Goal: Information Seeking & Learning: Learn about a topic

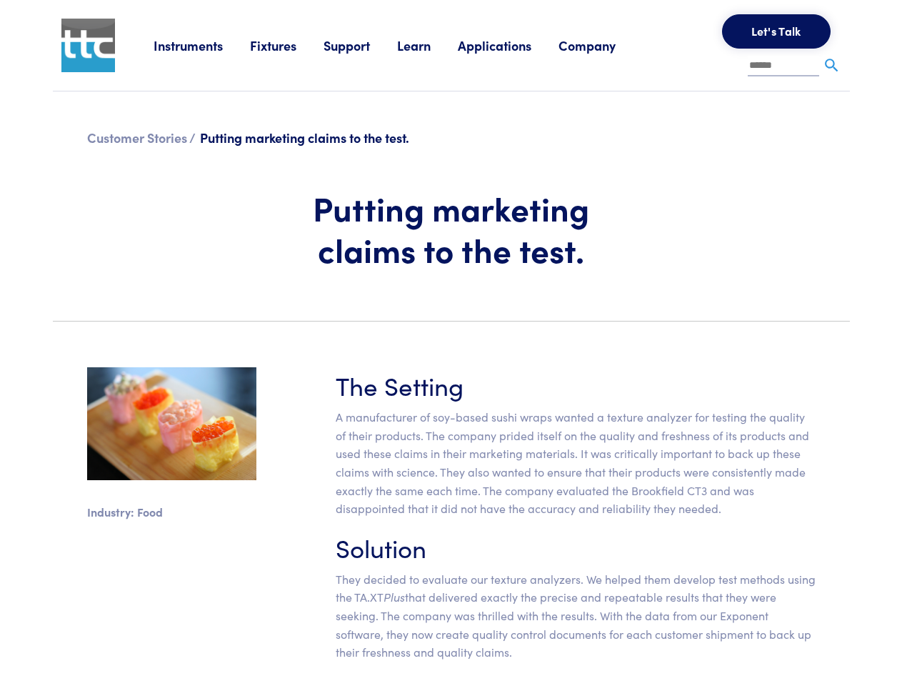
click at [451, 343] on section "Industry: Food The Setting A manufacturer of soy-based sushi wraps wanted a tex…" at bounding box center [451, 520] width 814 height 374
click at [202, 45] on link "Instruments" at bounding box center [202, 45] width 96 height 18
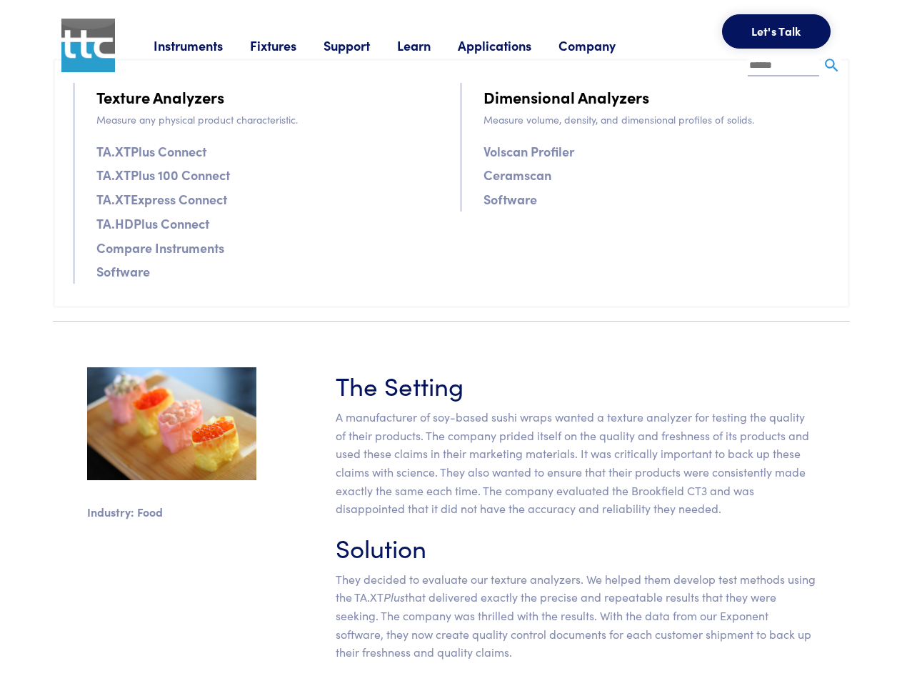
click at [289, 45] on link "Fixtures" at bounding box center [287, 45] width 74 height 18
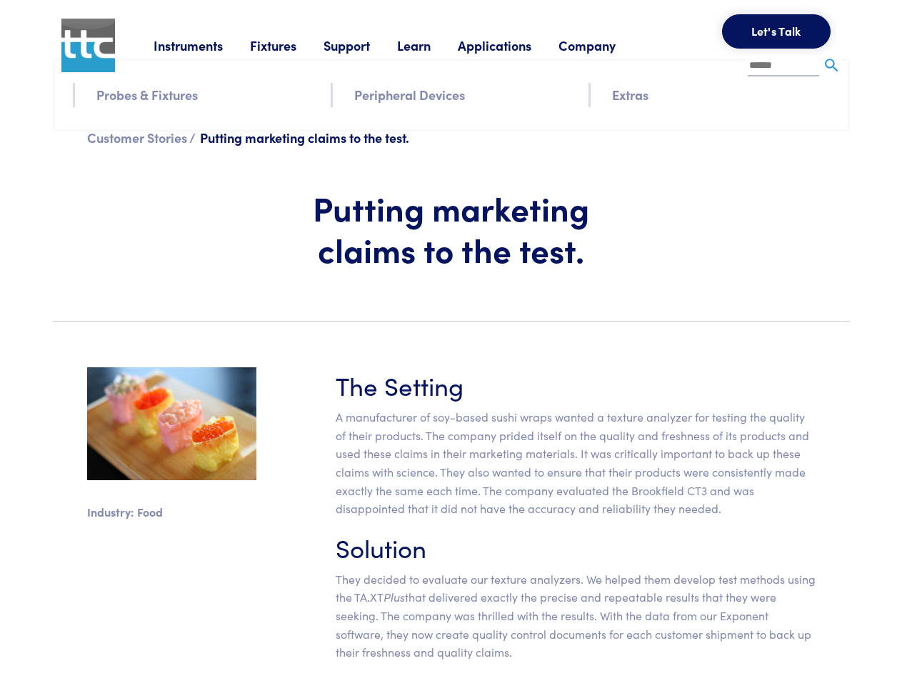
click at [363, 45] on link "Support" at bounding box center [361, 45] width 74 height 18
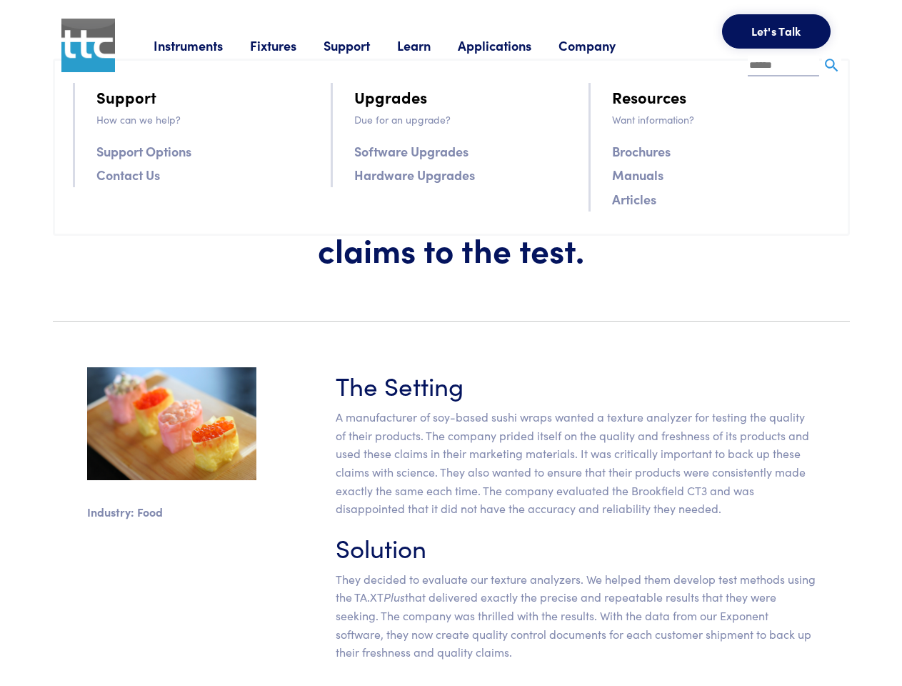
click at [431, 45] on link "Learn" at bounding box center [427, 45] width 61 height 18
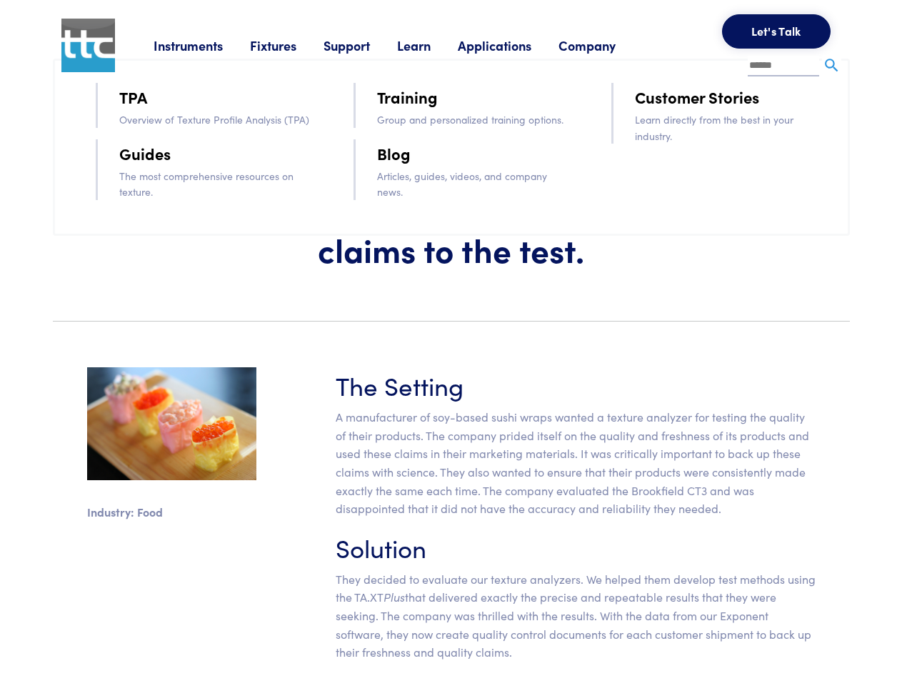
click at [514, 45] on link "Applications" at bounding box center [508, 45] width 101 height 18
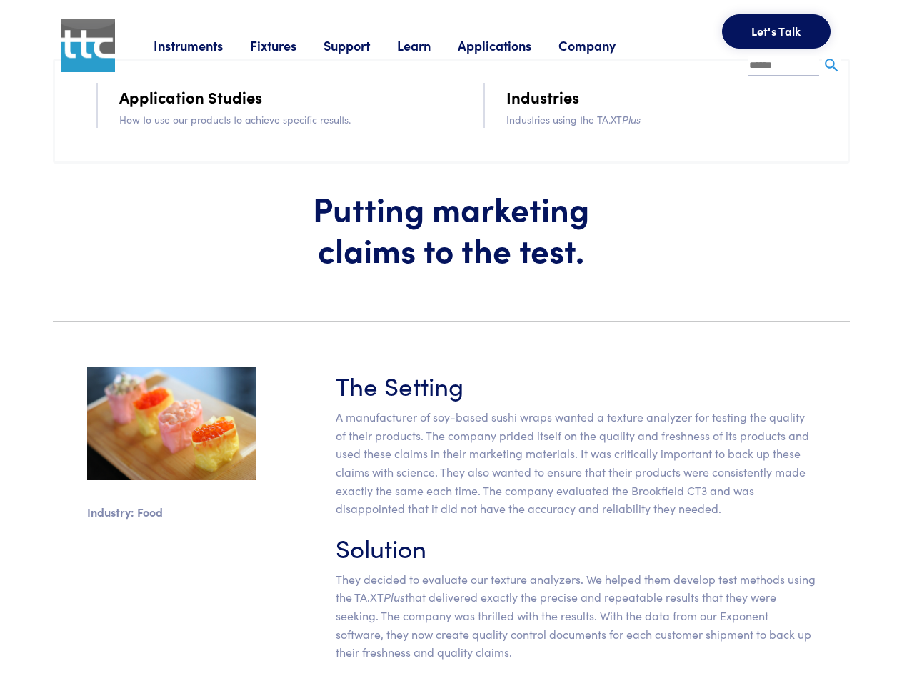
click at [606, 45] on link "Company" at bounding box center [601, 45] width 84 height 18
